Goal: Task Accomplishment & Management: Use online tool/utility

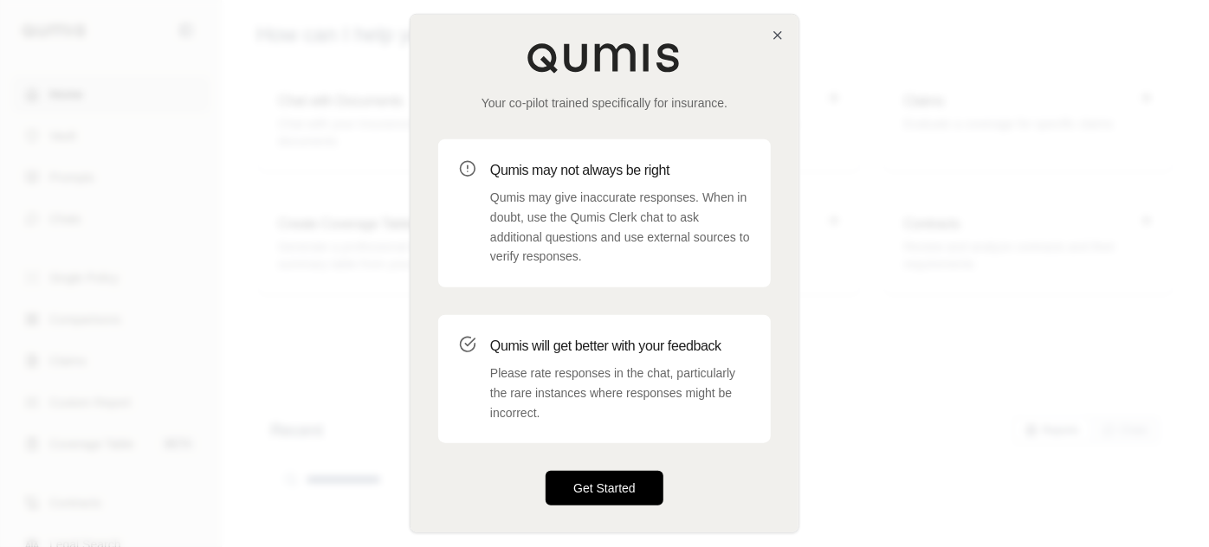
click at [579, 471] on button "Get Started" at bounding box center [605, 488] width 118 height 35
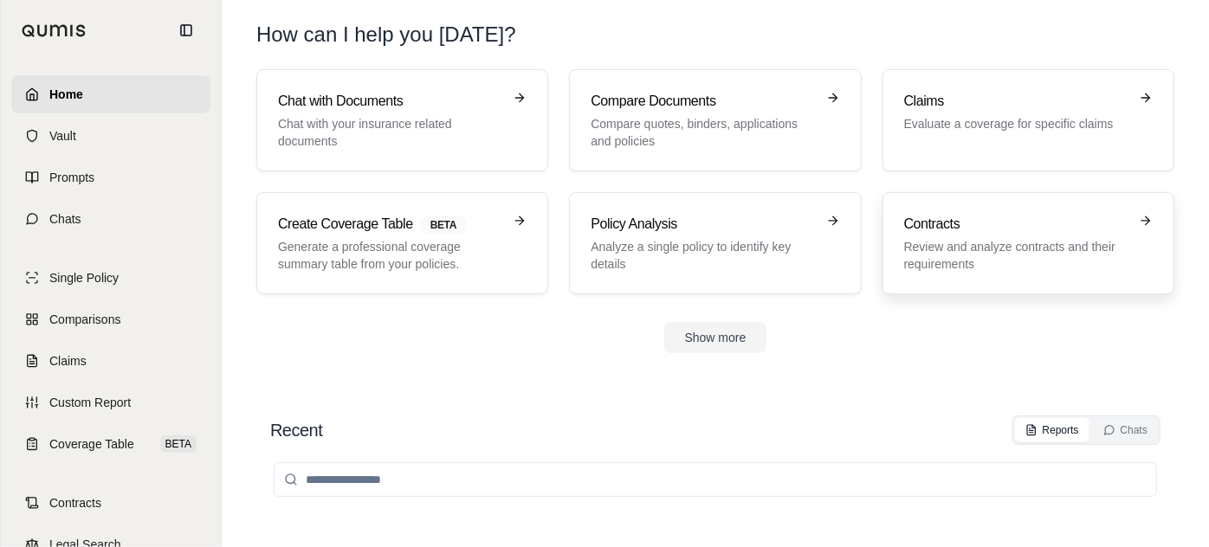
click at [967, 214] on h3 "Contracts" at bounding box center [1016, 224] width 224 height 21
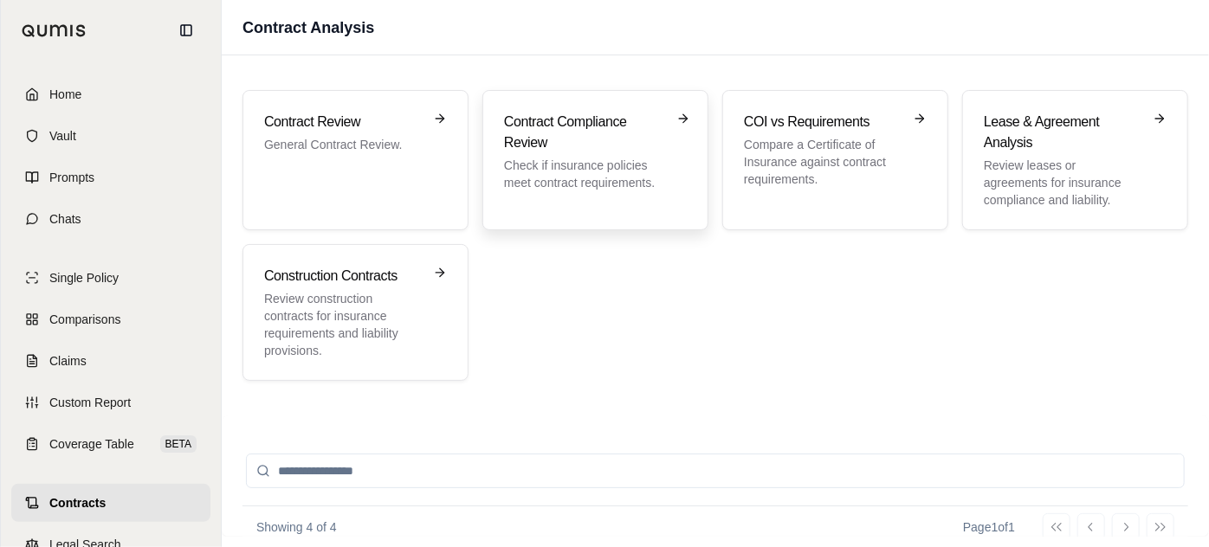
click at [557, 114] on h3 "Contract Compliance Review" at bounding box center [583, 133] width 159 height 42
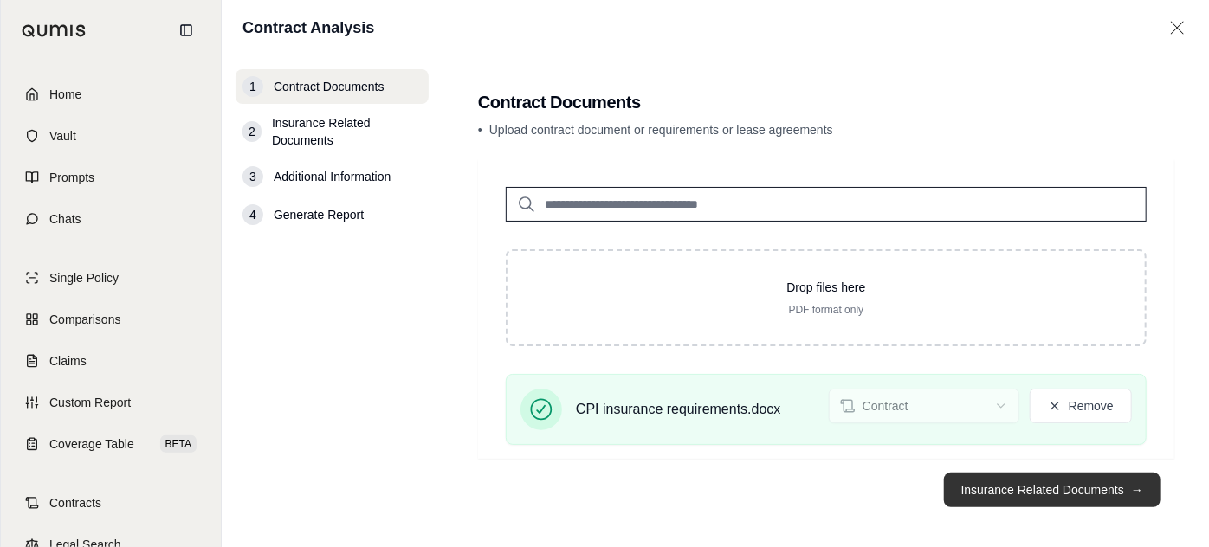
click at [1076, 482] on button "Insurance Related Documents →" at bounding box center [1052, 490] width 217 height 35
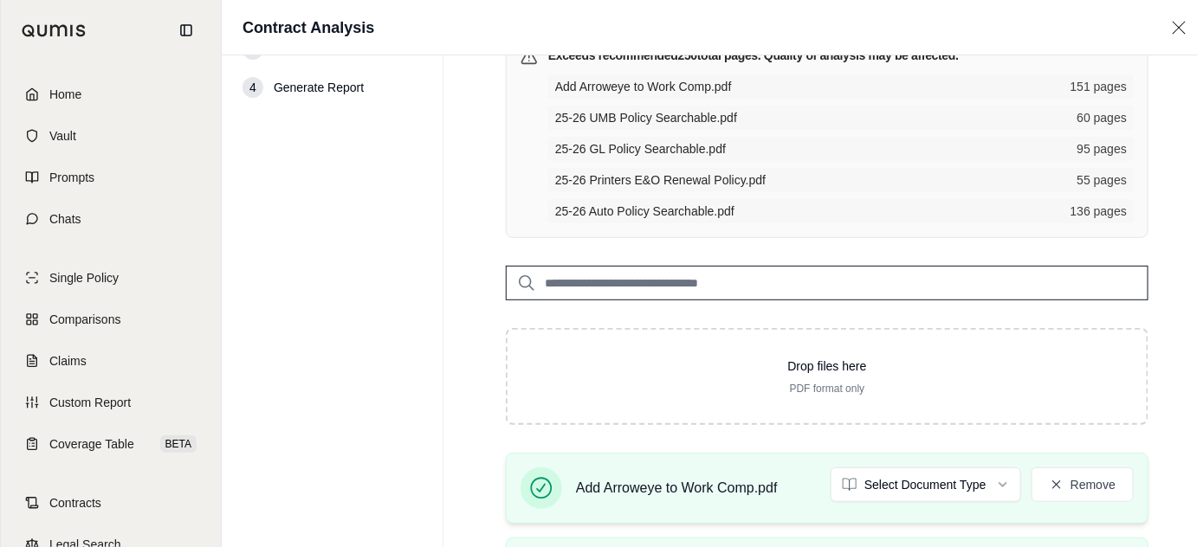
scroll to position [155, 0]
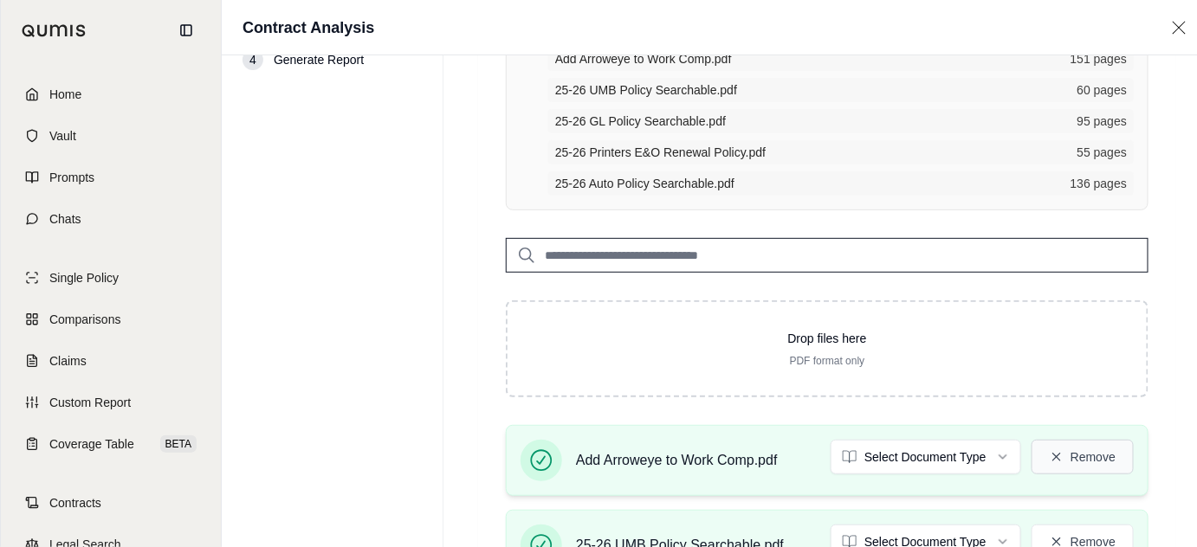
click at [1117, 440] on button "Remove" at bounding box center [1083, 457] width 102 height 35
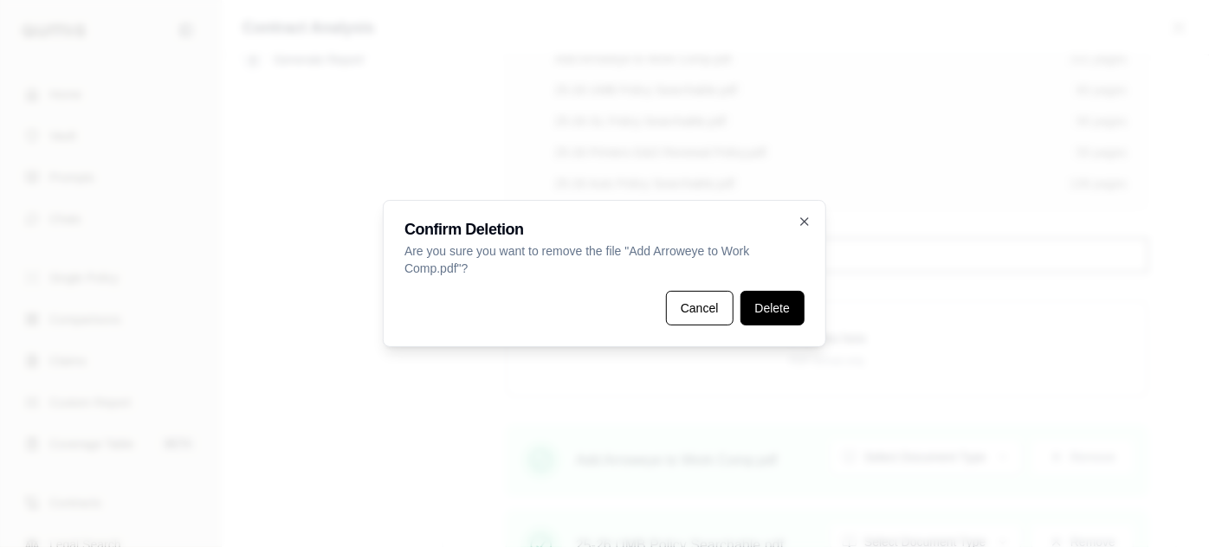
click at [746, 304] on button "Delete" at bounding box center [773, 308] width 64 height 35
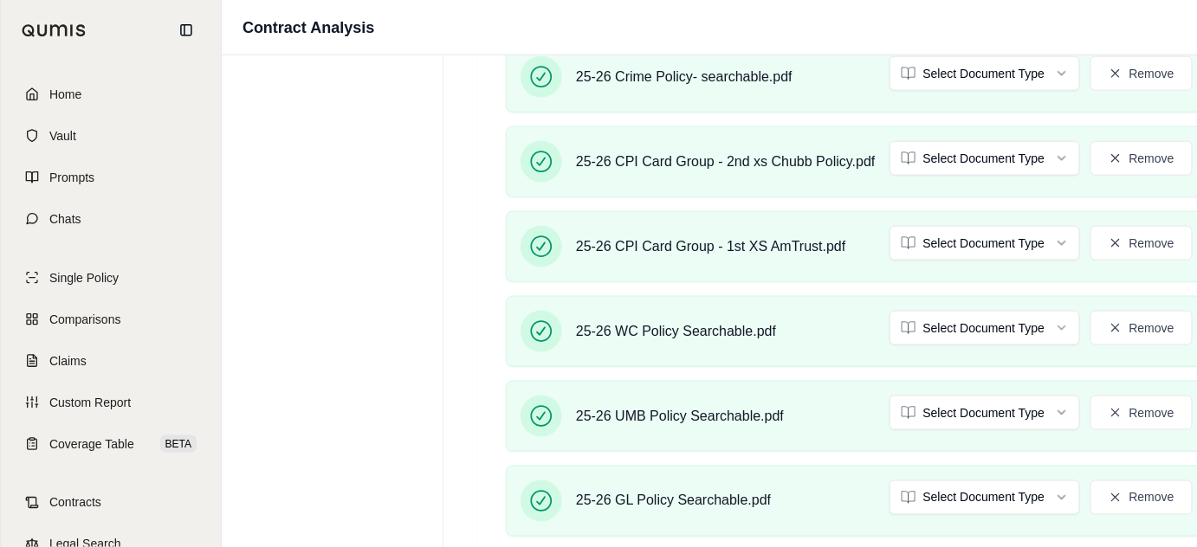
scroll to position [718, 0]
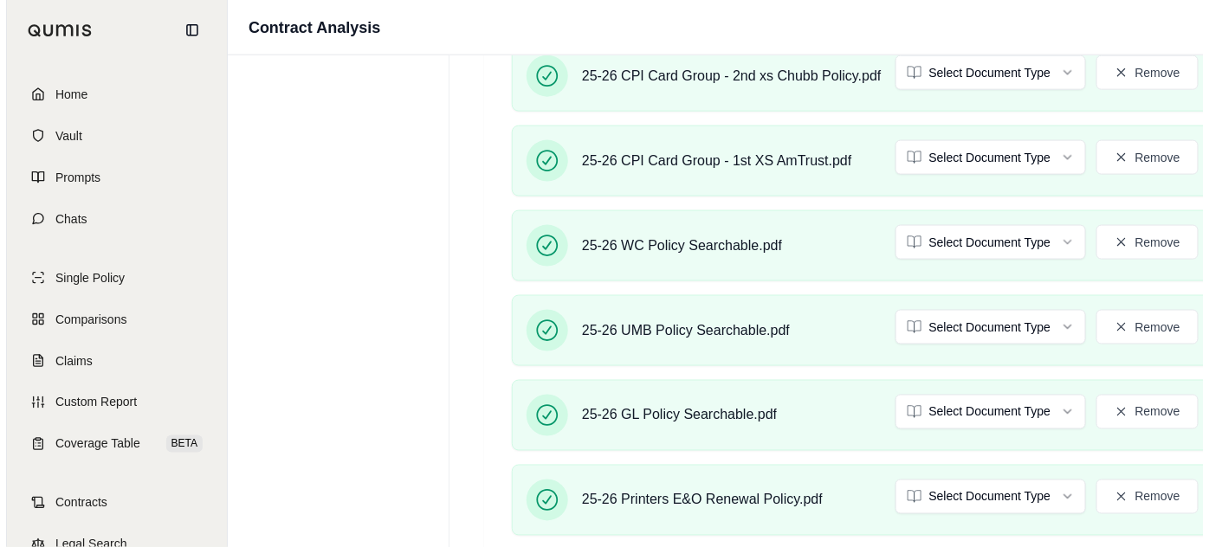
scroll to position [0, 0]
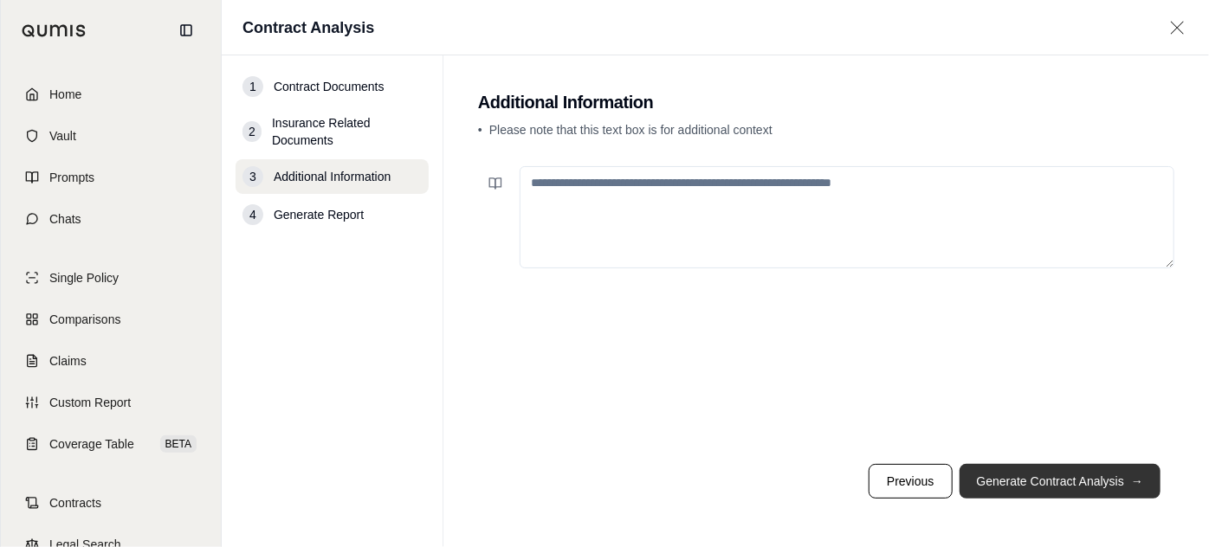
click at [1112, 489] on button "Generate Contract Analysis →" at bounding box center [1060, 481] width 201 height 35
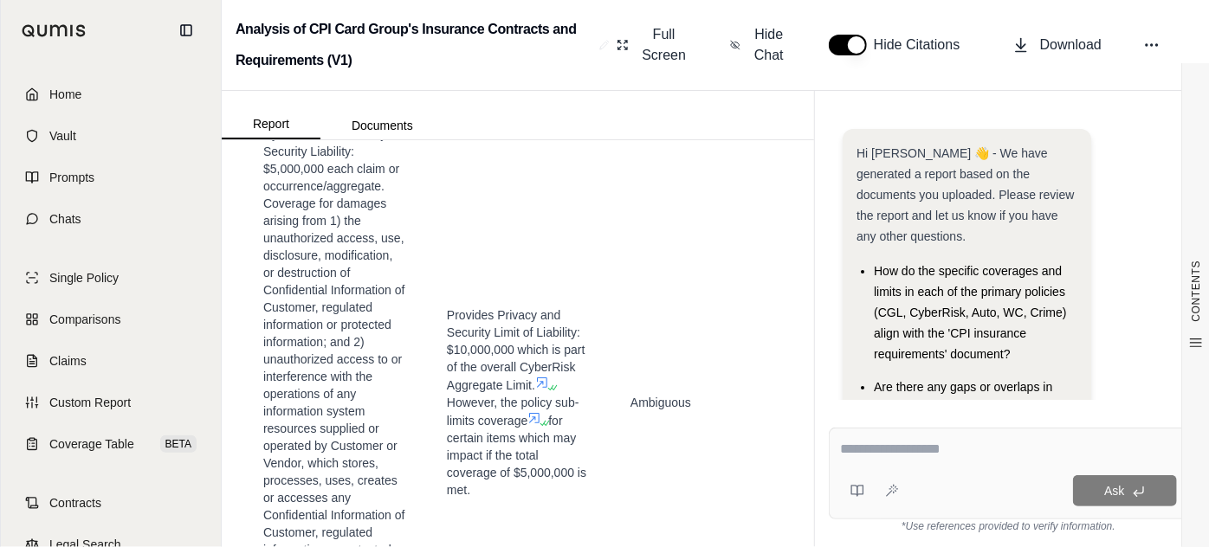
scroll to position [5198, 0]
